Goal: Transaction & Acquisition: Book appointment/travel/reservation

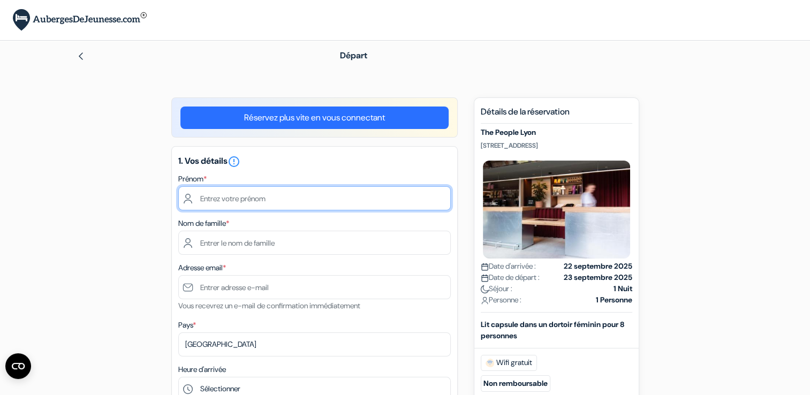
click at [216, 200] on input "text" at bounding box center [314, 198] width 272 height 24
type input "lise"
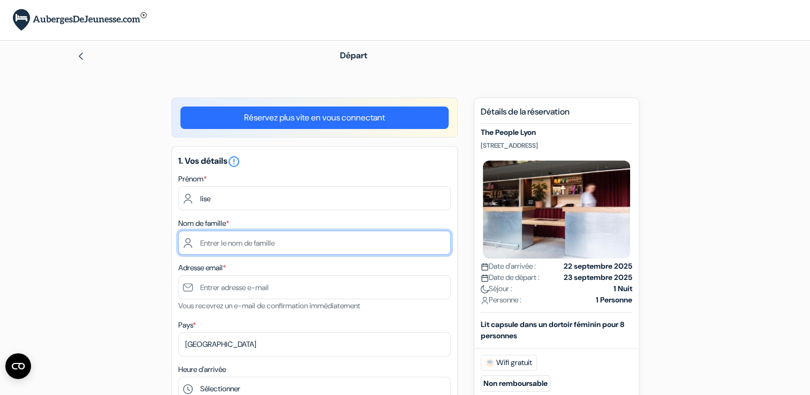
click at [196, 243] on input "text" at bounding box center [314, 243] width 272 height 24
type input "dorriere"
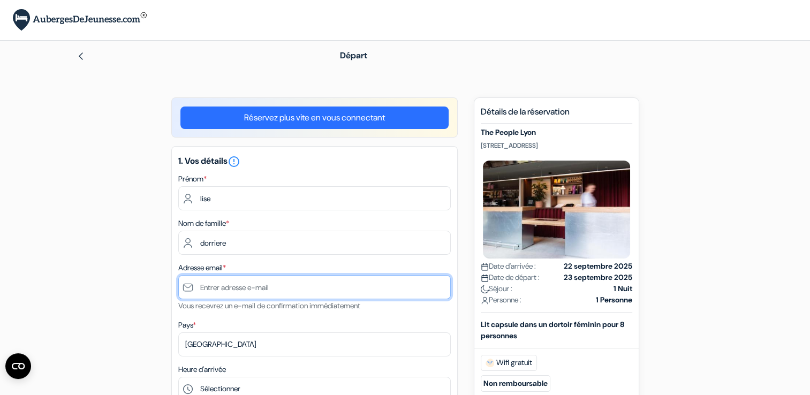
click at [207, 293] on input "text" at bounding box center [314, 287] width 272 height 24
type input "[EMAIL_ADDRESS][DOMAIN_NAME]"
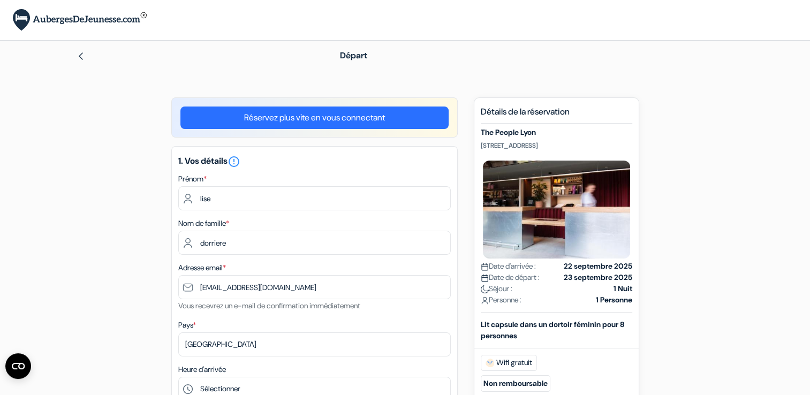
type input "0607578708"
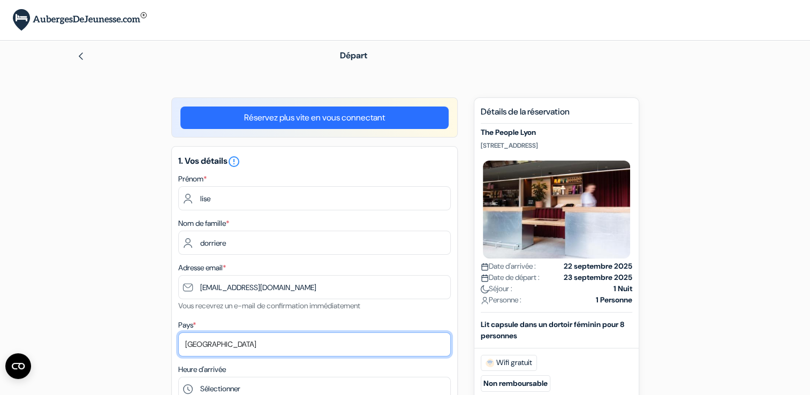
click at [218, 339] on select "Selectionner le pays Abkhazie [GEOGRAPHIC_DATA] [GEOGRAPHIC_DATA] Du [GEOGRAPHI…" at bounding box center [314, 344] width 272 height 24
click at [178, 333] on select "Selectionner le pays Abkhazie [GEOGRAPHIC_DATA] [GEOGRAPHIC_DATA] Du [GEOGRAPHI…" at bounding box center [314, 344] width 272 height 24
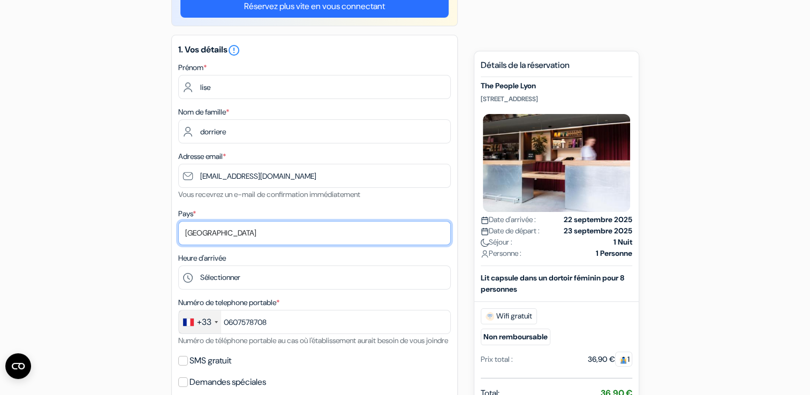
scroll to position [113, 0]
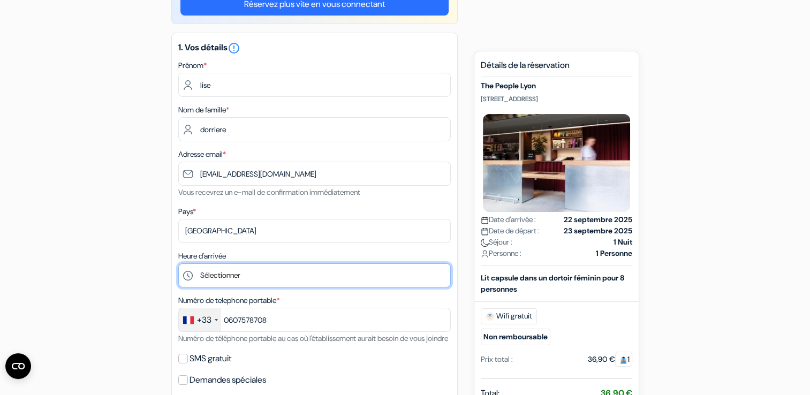
click at [223, 276] on select "Sélectionner 1:00 2:00 3:00 4:00 5:00 6:00 7:00 8:00 9:00 10:00 11:00 12:00 13:…" at bounding box center [314, 275] width 272 height 24
select select "18"
click at [178, 264] on select "Sélectionner 1:00 2:00 3:00 4:00 5:00 6:00 7:00 8:00 9:00 10:00 11:00 12:00 13:…" at bounding box center [314, 275] width 272 height 24
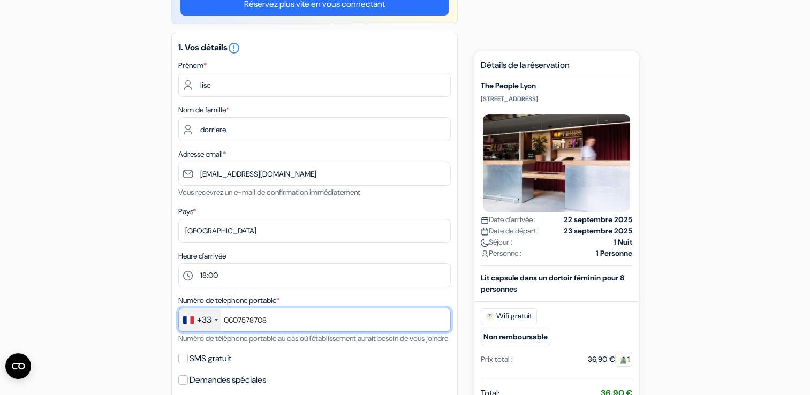
click at [279, 324] on input "0607578708" at bounding box center [314, 320] width 272 height 24
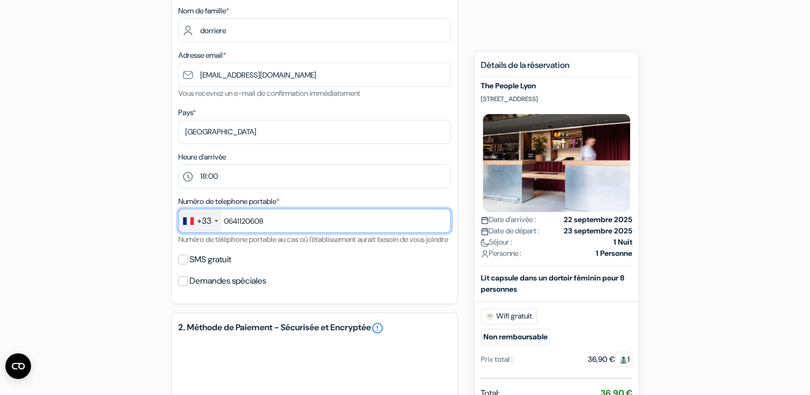
scroll to position [224, 0]
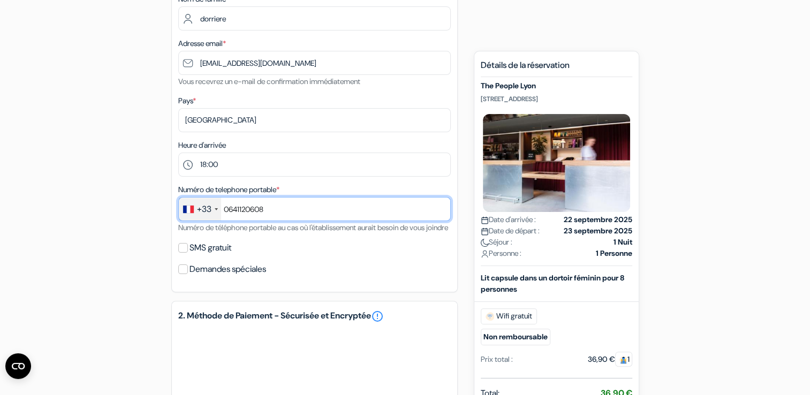
type input "0641120608"
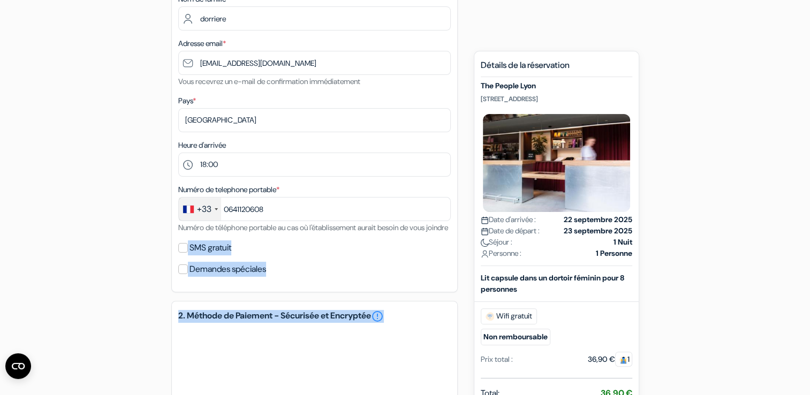
drag, startPoint x: 225, startPoint y: 245, endPoint x: 271, endPoint y: 352, distance: 116.7
click at [110, 16] on div "add_box The People Lyon 10 Montée des Carmélites,, Lyon, France The People Lyon…" at bounding box center [405, 263] width 706 height 781
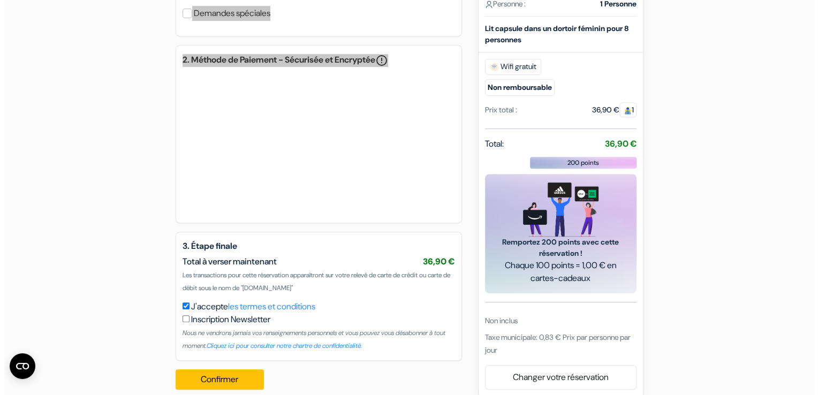
scroll to position [507, 0]
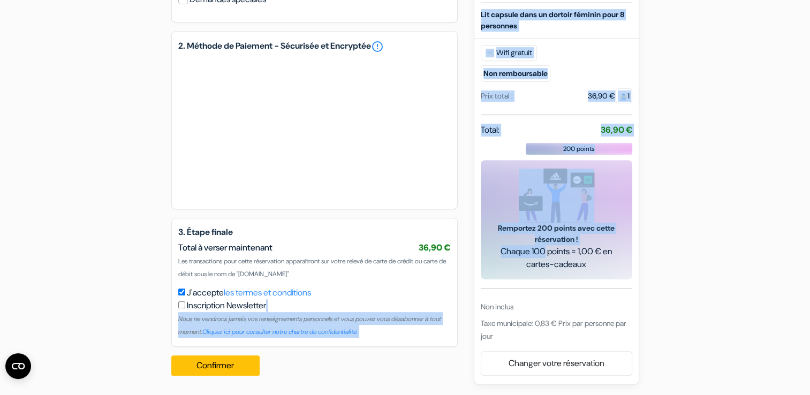
drag, startPoint x: 542, startPoint y: 257, endPoint x: 345, endPoint y: 318, distance: 206.6
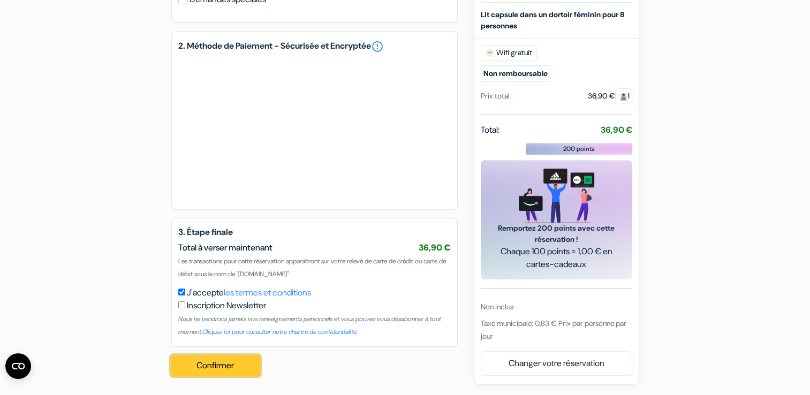
click at [244, 358] on button "Confirmer Loading..." at bounding box center [215, 365] width 89 height 20
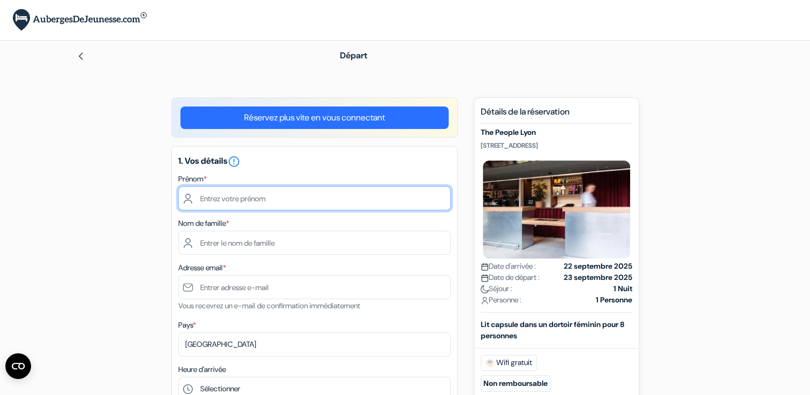
click at [251, 202] on input "text" at bounding box center [314, 198] width 272 height 24
click at [214, 198] on input "text" at bounding box center [314, 198] width 272 height 24
type input "lise"
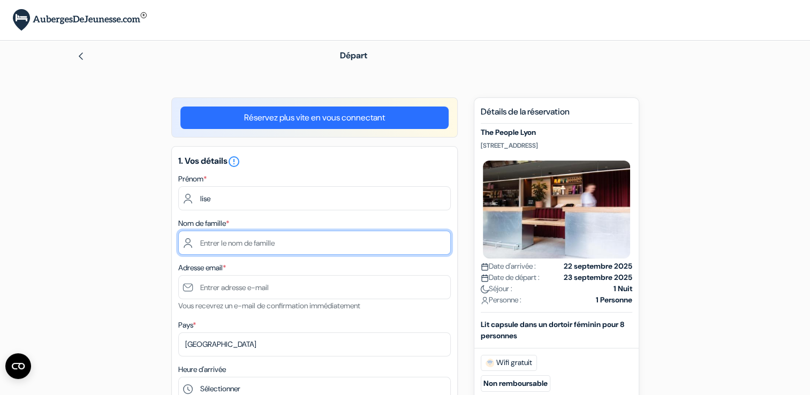
type input "dorriere"
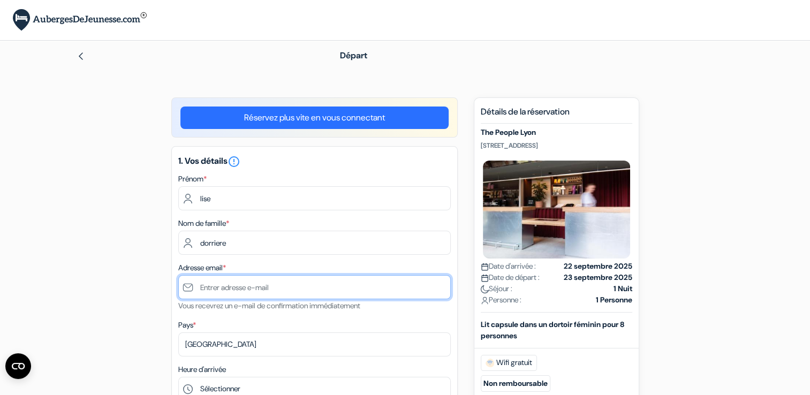
type input "[EMAIL_ADDRESS][DOMAIN_NAME]"
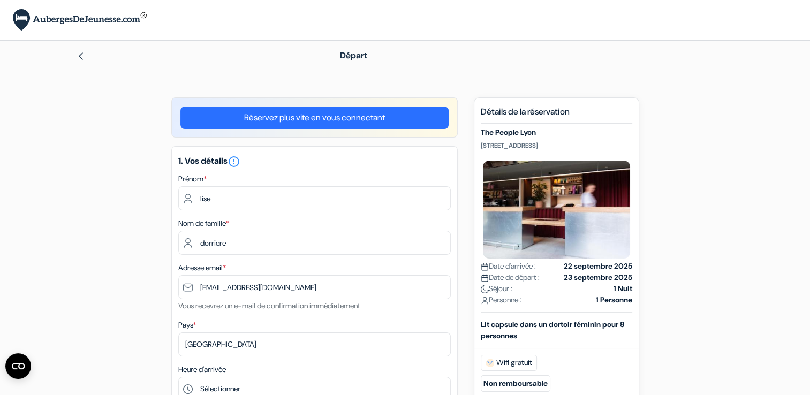
type input "0641120608"
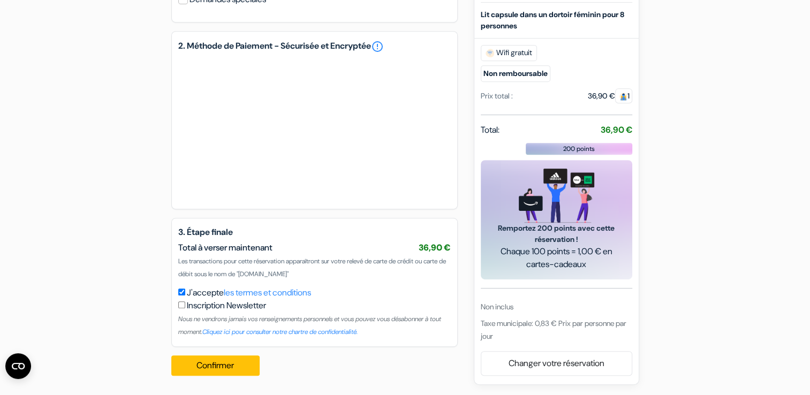
scroll to position [507, 0]
click at [223, 363] on button "Confirmer Loading..." at bounding box center [215, 365] width 89 height 20
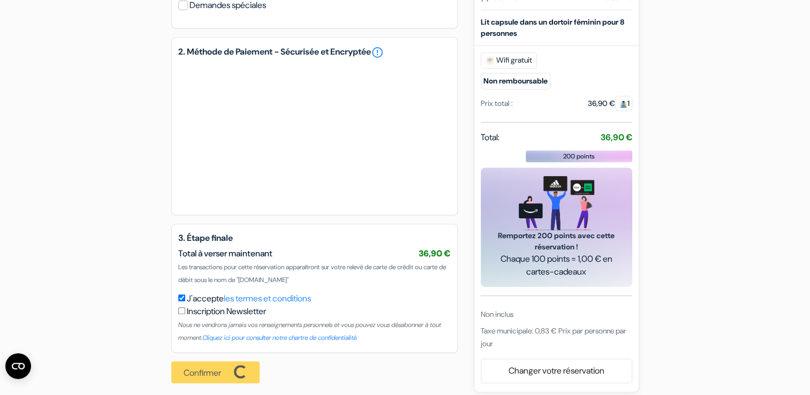
scroll to position [508, 0]
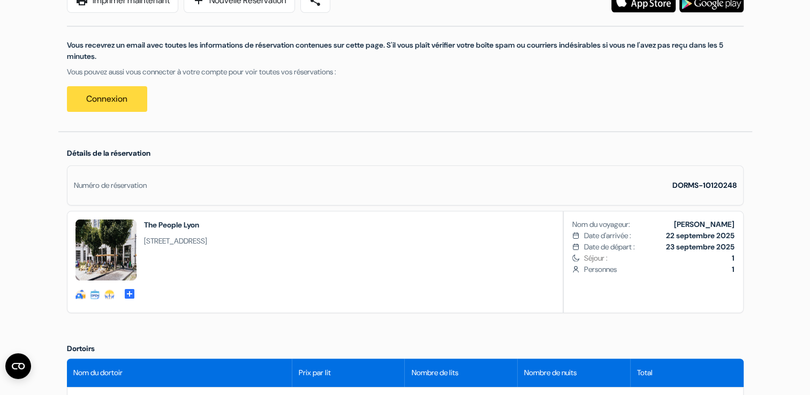
scroll to position [175, 0]
